Goal: Information Seeking & Learning: Compare options

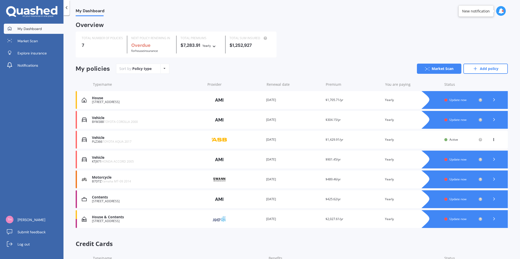
click at [101, 178] on div "Motorcycle" at bounding box center [147, 177] width 111 height 4
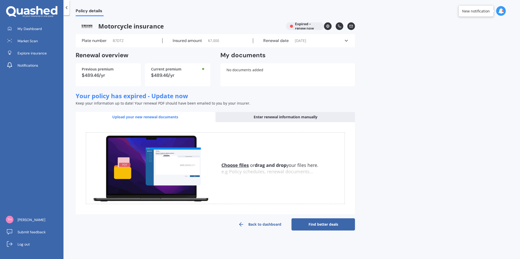
click at [274, 117] on div "Enter renewal information manually" at bounding box center [285, 117] width 139 height 10
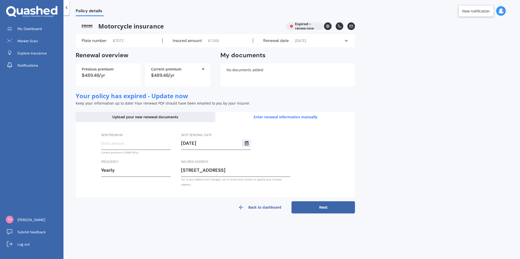
click at [133, 147] on input "New premium" at bounding box center [136, 143] width 70 height 8
type input "$538.67"
click at [318, 201] on button "Next" at bounding box center [324, 207] width 64 height 12
select select "26"
select select "10"
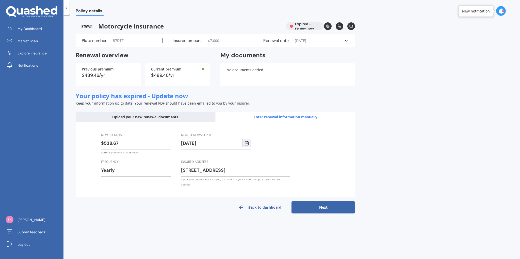
select select "2025"
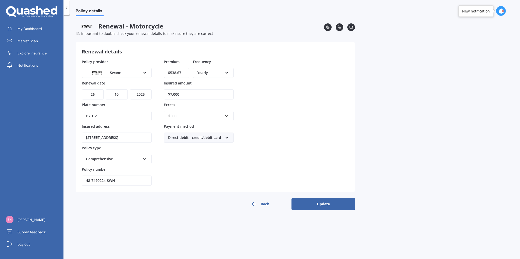
click at [198, 112] on input "text" at bounding box center [196, 116] width 65 height 10
drag, startPoint x: 308, startPoint y: 144, endPoint x: 310, endPoint y: 170, distance: 25.7
click at [308, 144] on div "Policy provider [PERSON_NAME] AMI AMP ANZ Assurant MAS Other Star Insure State …" at bounding box center [215, 122] width 267 height 127
click at [328, 207] on button "Update" at bounding box center [324, 204] width 64 height 12
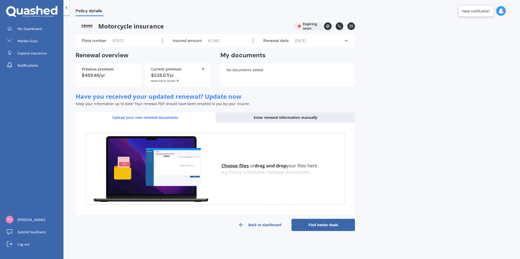
click at [251, 118] on div "Enter renewal information manually" at bounding box center [285, 117] width 139 height 10
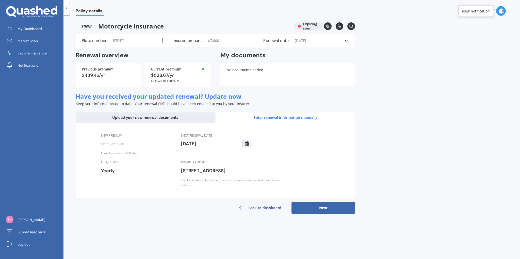
click at [109, 142] on input "New premium" at bounding box center [136, 144] width 70 height 8
type input "$538.67"
click at [311, 202] on button "Next" at bounding box center [324, 208] width 64 height 12
select select "26"
select select "10"
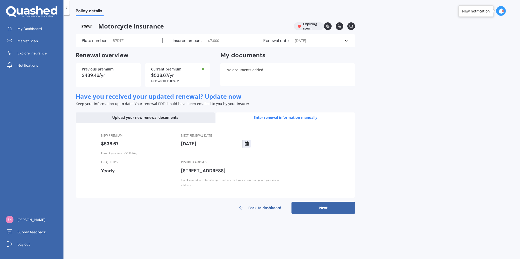
select select "2026"
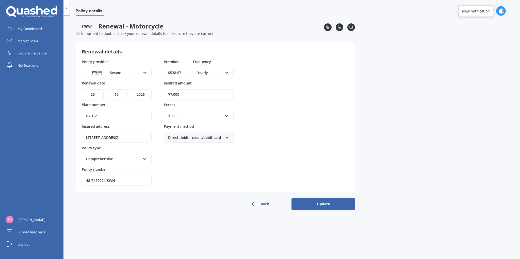
click at [326, 201] on button "Update" at bounding box center [324, 204] width 64 height 12
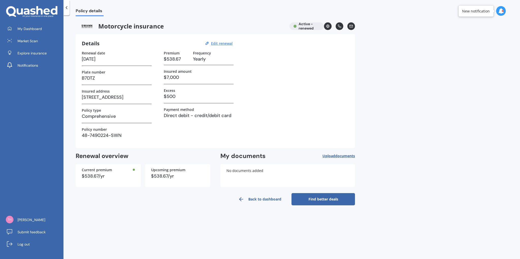
click at [306, 25] on div "Motorcycle insurance Active - renewed" at bounding box center [216, 26] width 280 height 8
click at [338, 191] on div "Motorcycle insurance Active - renewed Details Edit renewal Renewal date [DATE] …" at bounding box center [216, 113] width 280 height 183
click at [336, 199] on link "Find better deals" at bounding box center [324, 199] width 64 height 12
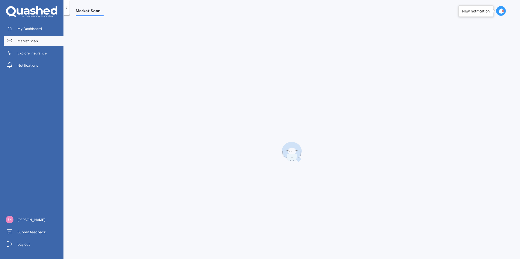
select select "30"
select select "04"
select select "1994"
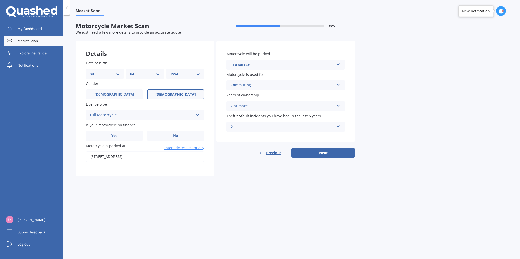
click at [109, 73] on select "DD 01 02 03 04 05 06 07 08 09 10 11 12 13 14 15 16 17 18 19 20 21 22 23 24 25 2…" at bounding box center [105, 74] width 30 height 6
click at [111, 74] on select "DD 01 02 03 04 05 06 07 08 09 10 11 12 13 14 15 16 17 18 19 20 21 22 23 24 25 2…" at bounding box center [105, 74] width 30 height 6
select select "31"
click at [94, 71] on select "DD 01 02 03 04 05 06 07 08 09 10 11 12 13 14 15 16 17 18 19 20 21 22 23 24 25 2…" at bounding box center [105, 74] width 30 height 6
click at [147, 74] on select "MM 01 02 03 04 05 06 07 08 09 10 11 12" at bounding box center [146, 74] width 28 height 6
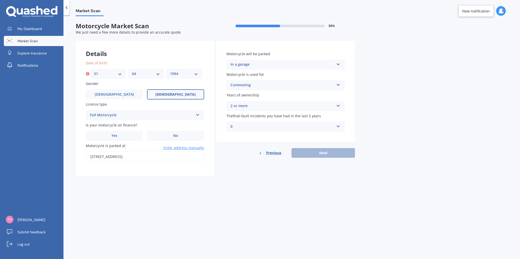
select select "10"
click at [132, 71] on select "MM 01 02 03 04 05 06 07 08 09 10 11 12" at bounding box center [146, 74] width 28 height 6
click at [181, 75] on select "YYYY 2025 2024 2023 2022 2021 2020 2019 2018 2017 2016 2015 2014 2013 2012 2011…" at bounding box center [185, 74] width 30 height 6
select select "1992"
click at [170, 71] on select "YYYY 2025 2024 2023 2022 2021 2020 2019 2018 2017 2016 2015 2014 2013 2012 2011…" at bounding box center [185, 74] width 30 height 6
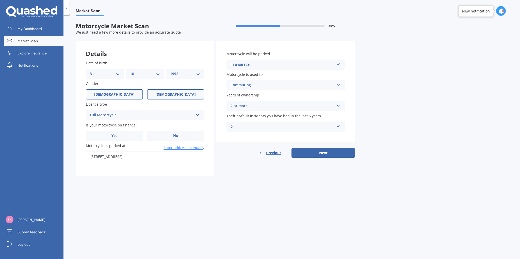
click at [115, 96] on span "[DEMOGRAPHIC_DATA]" at bounding box center [114, 94] width 40 height 4
click at [0, 0] on input "[DEMOGRAPHIC_DATA]" at bounding box center [0, 0] width 0 height 0
click at [171, 131] on label "No" at bounding box center [175, 136] width 57 height 10
click at [0, 0] on input "No" at bounding box center [0, 0] width 0 height 0
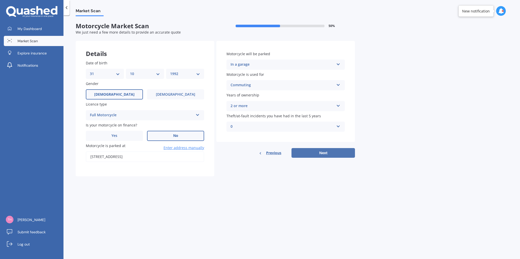
click at [315, 153] on button "Next" at bounding box center [324, 153] width 64 height 10
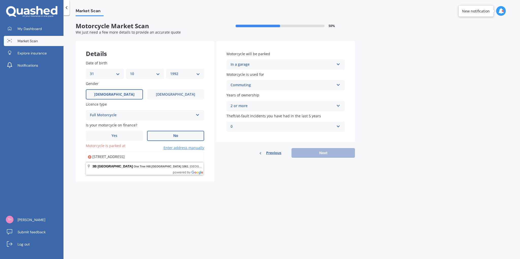
click at [165, 156] on input "[STREET_ADDRESS]" at bounding box center [145, 156] width 118 height 11
type input "[STREET_ADDRESS]"
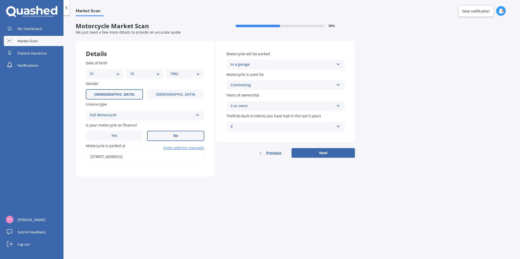
click at [331, 145] on div "Motorcycle will be parked In a garage In a garage On own property On street or …" at bounding box center [286, 99] width 139 height 117
click at [326, 152] on button "Next" at bounding box center [324, 153] width 64 height 10
select select "Yamaha"
select select "MT-09"
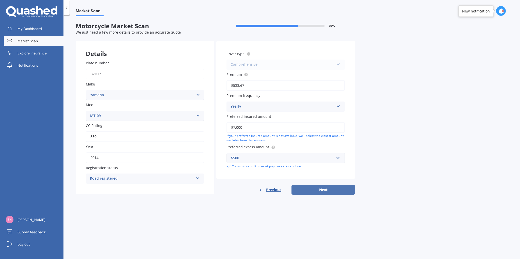
click at [324, 189] on button "Next" at bounding box center [324, 190] width 64 height 10
select select "31"
select select "10"
select select "1992"
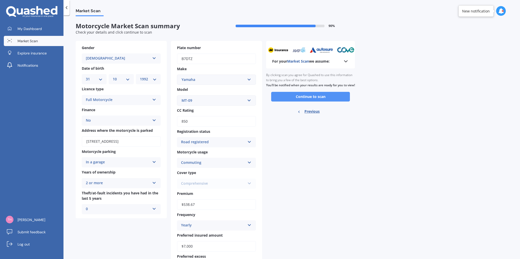
click at [313, 106] on div "Ready to go By clicking scan you agree for Quashed to use this information to b…" at bounding box center [310, 93] width 89 height 51
click at [314, 101] on button "Continue to scan" at bounding box center [310, 97] width 79 height 10
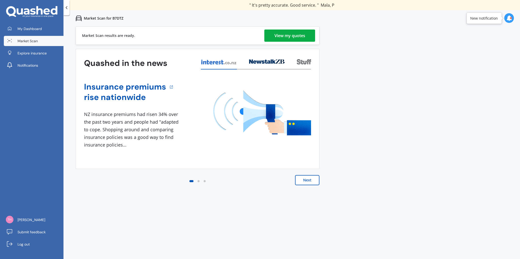
click at [285, 35] on div "View my quotes" at bounding box center [290, 35] width 31 height 12
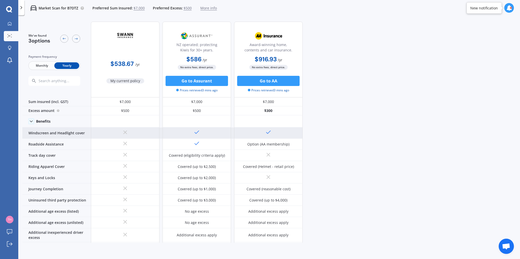
click at [33, 133] on div "Windscreen and Headlight cover" at bounding box center [56, 132] width 69 height 11
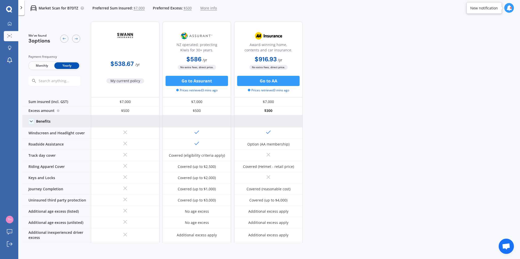
click at [33, 120] on icon at bounding box center [31, 121] width 5 height 5
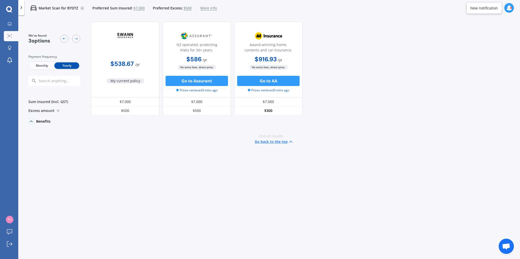
click at [31, 121] on icon at bounding box center [31, 121] width 5 height 5
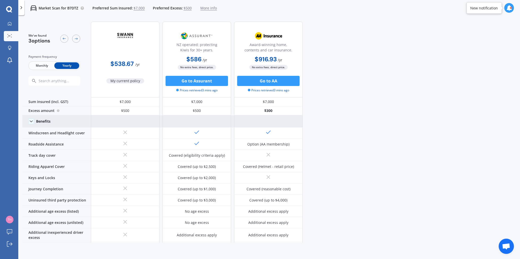
click at [200, 68] on span "No extra fees, direct price." at bounding box center [197, 67] width 38 height 5
drag, startPoint x: 365, startPoint y: 82, endPoint x: 361, endPoint y: 81, distance: 3.9
click at [365, 83] on div "We've found 3 options Payment frequency Monthly Yearly $538.67 / yr My current …" at bounding box center [271, 130] width 498 height 225
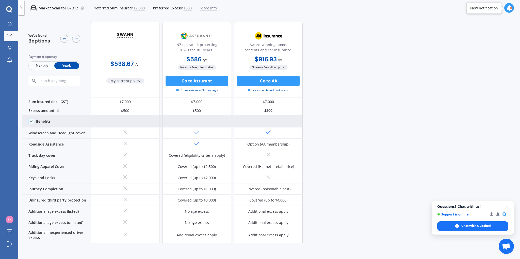
click at [404, 108] on div "We've found 3 options Payment frequency Monthly Yearly $538.67 / yr My current …" at bounding box center [271, 130] width 498 height 225
